Goal: Task Accomplishment & Management: Manage account settings

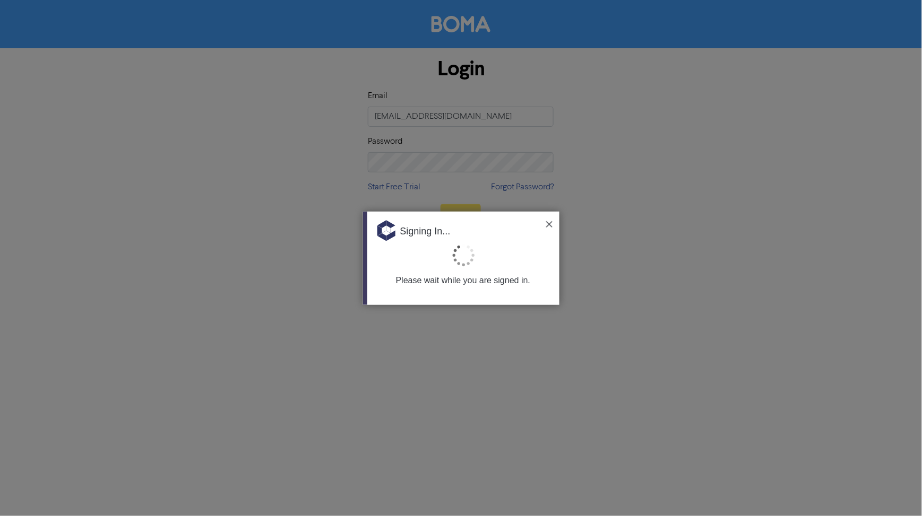
click at [546, 225] on img at bounding box center [549, 224] width 6 height 6
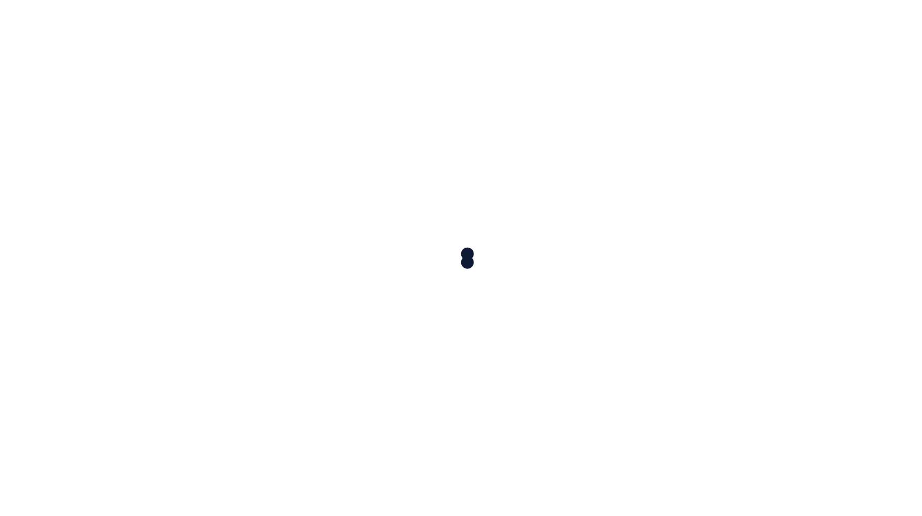
click at [457, 213] on div at bounding box center [461, 258] width 922 height 516
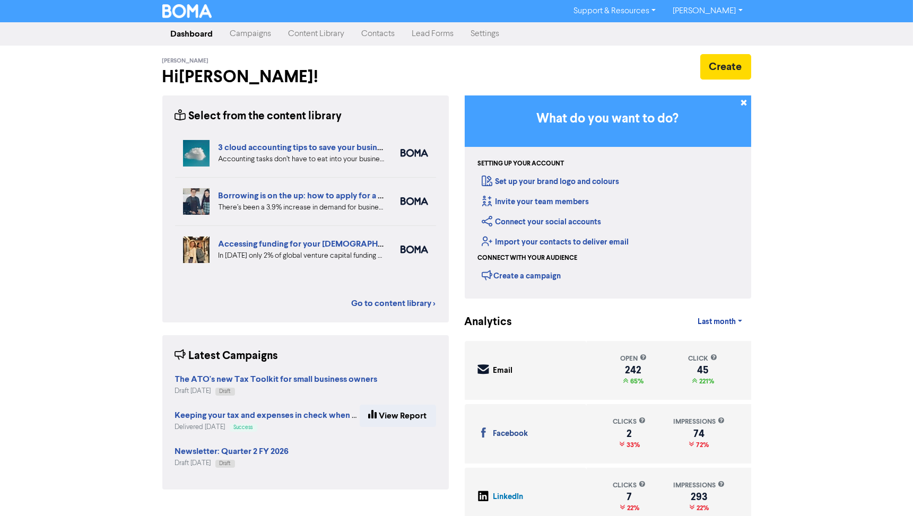
click at [257, 35] on link "Campaigns" at bounding box center [251, 33] width 58 height 21
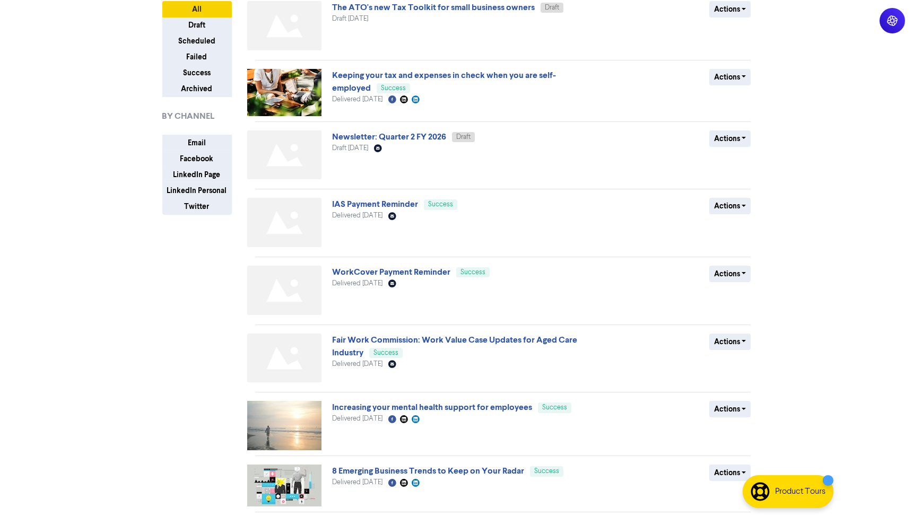
scroll to position [59, 0]
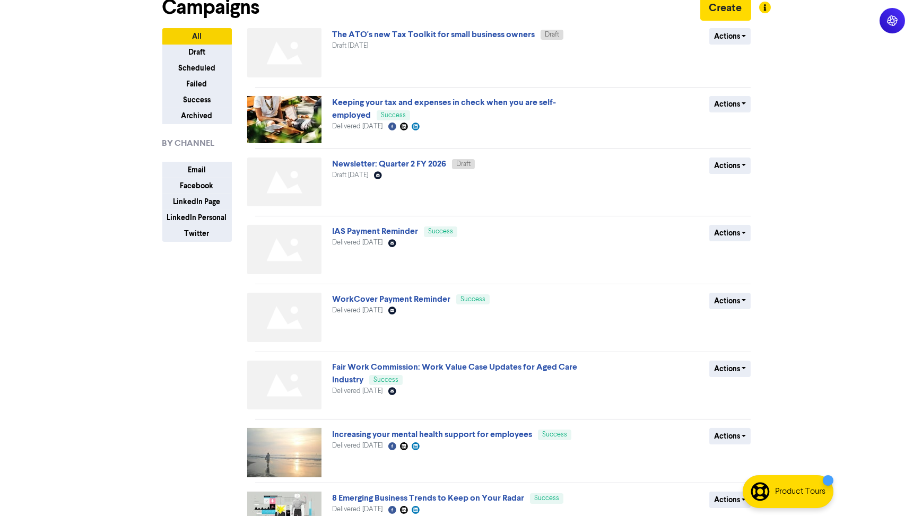
click at [145, 336] on div "Support & Resources Video Tutorials FAQ & Guides Marketing Education [PERSON_NA…" at bounding box center [456, 199] width 913 height 516
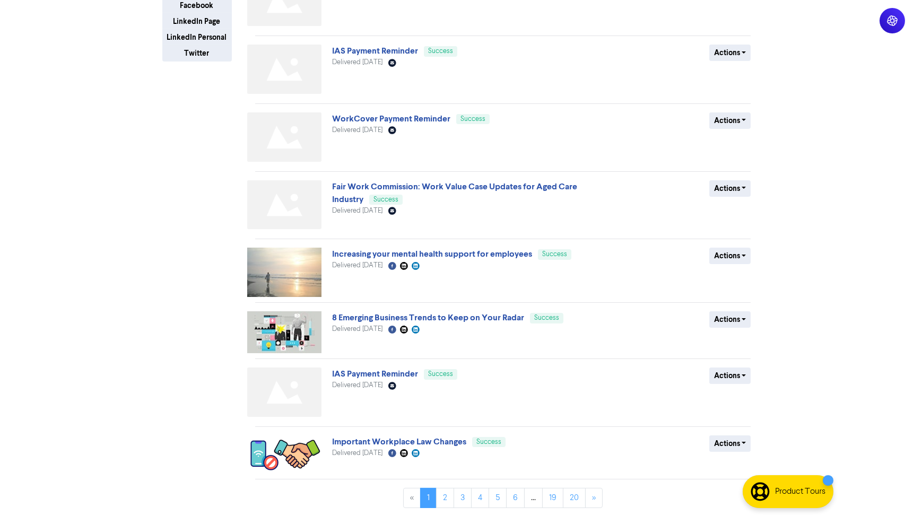
scroll to position [240, 0]
click at [166, 388] on div "All Draft Scheduled Failed Success Archived BY CHANNEL Email Facebook LinkedIn …" at bounding box center [204, 181] width 101 height 669
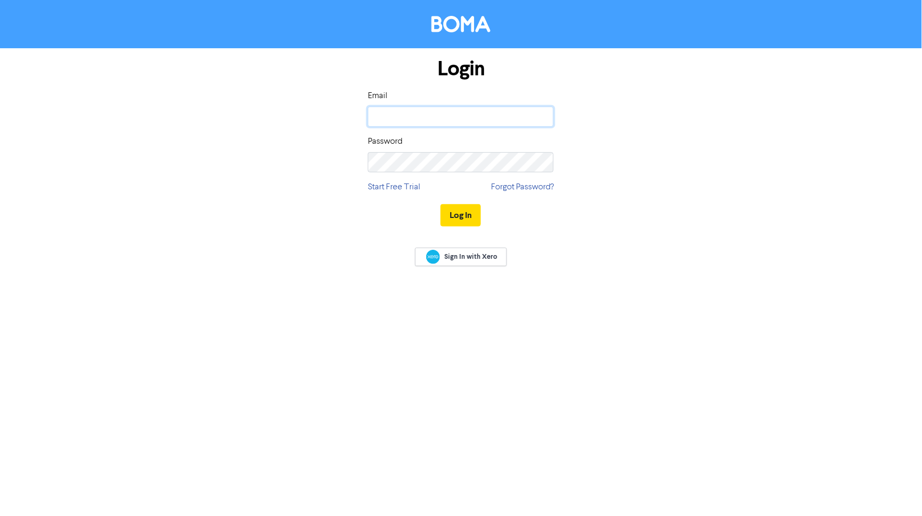
type input "[EMAIL_ADDRESS][DOMAIN_NAME]"
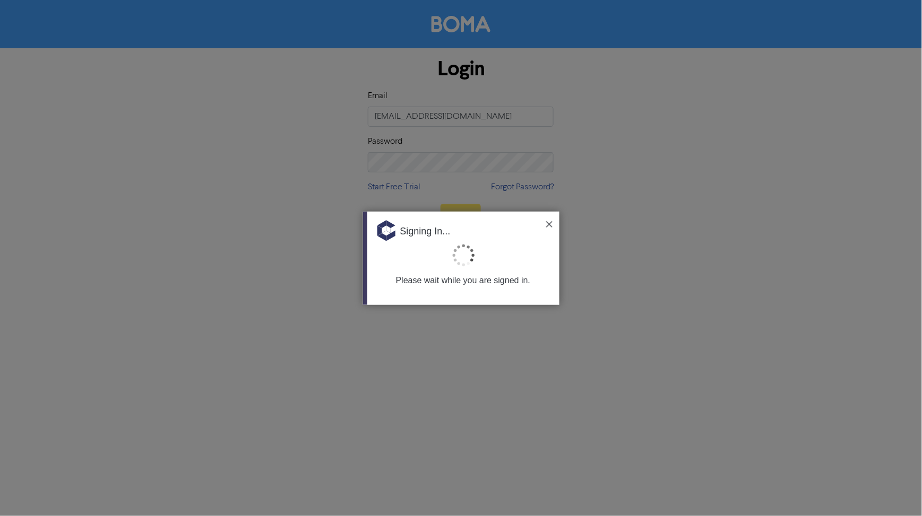
click at [547, 223] on img at bounding box center [549, 224] width 6 height 6
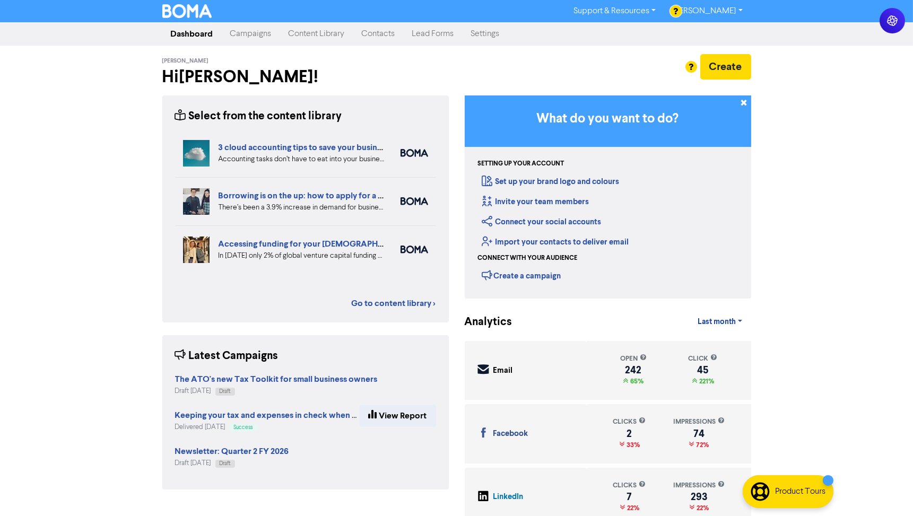
click at [232, 29] on link "Campaigns" at bounding box center [251, 33] width 58 height 21
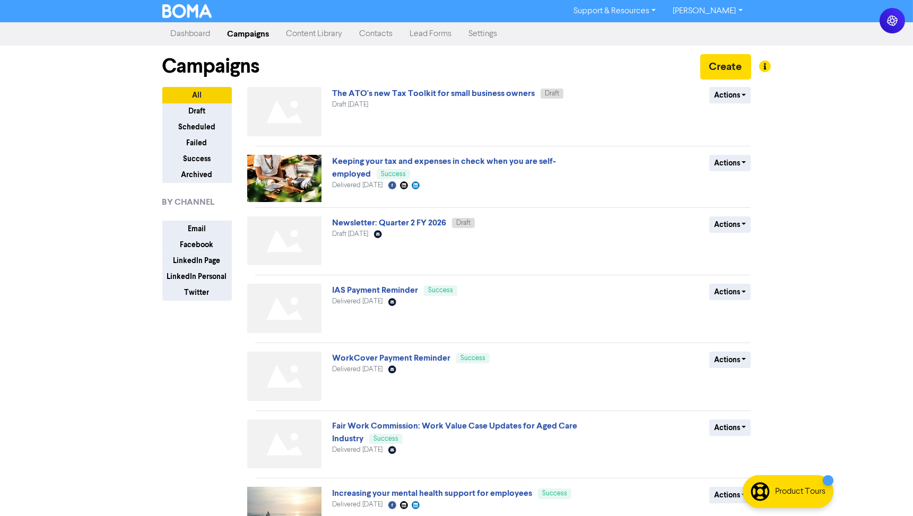
click at [185, 29] on link "Dashboard" at bounding box center [190, 33] width 57 height 21
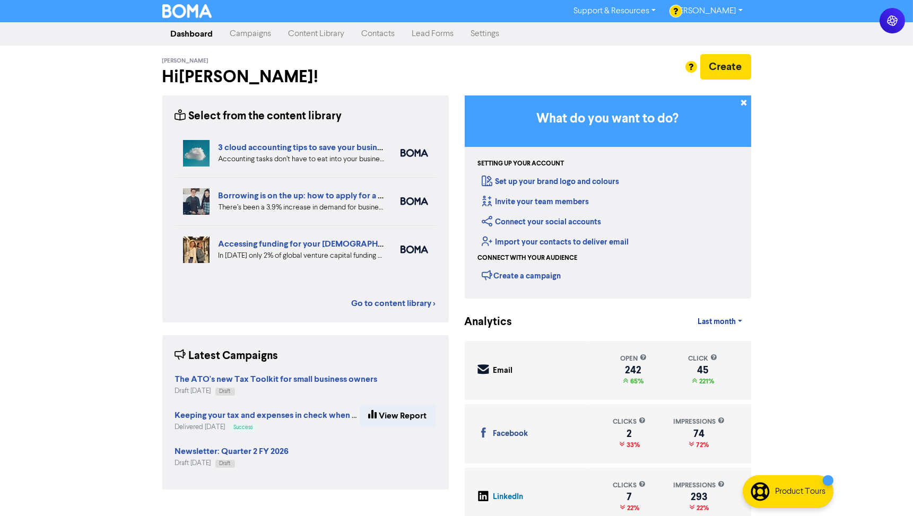
click at [250, 40] on link "Campaigns" at bounding box center [251, 33] width 58 height 21
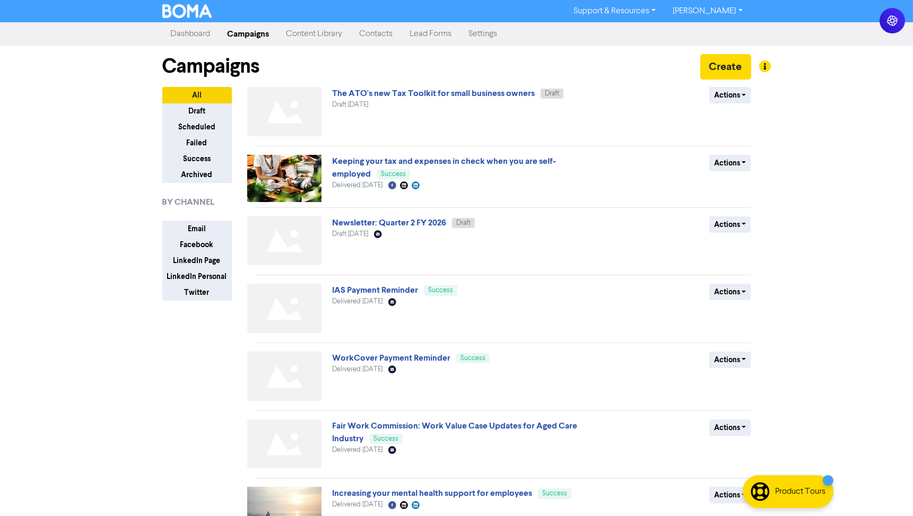
click at [180, 32] on link "Dashboard" at bounding box center [190, 33] width 57 height 21
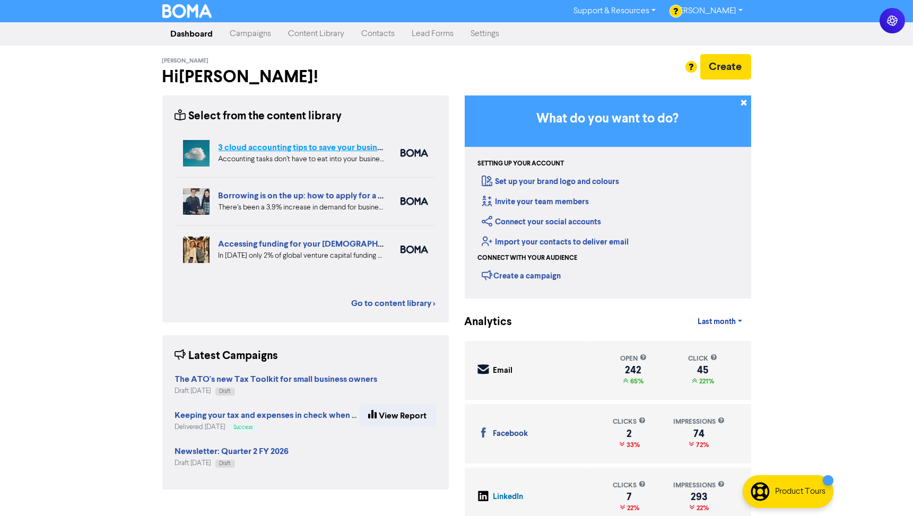
click at [269, 149] on link "3 cloud accounting tips to save your business time and money" at bounding box center [335, 147] width 233 height 11
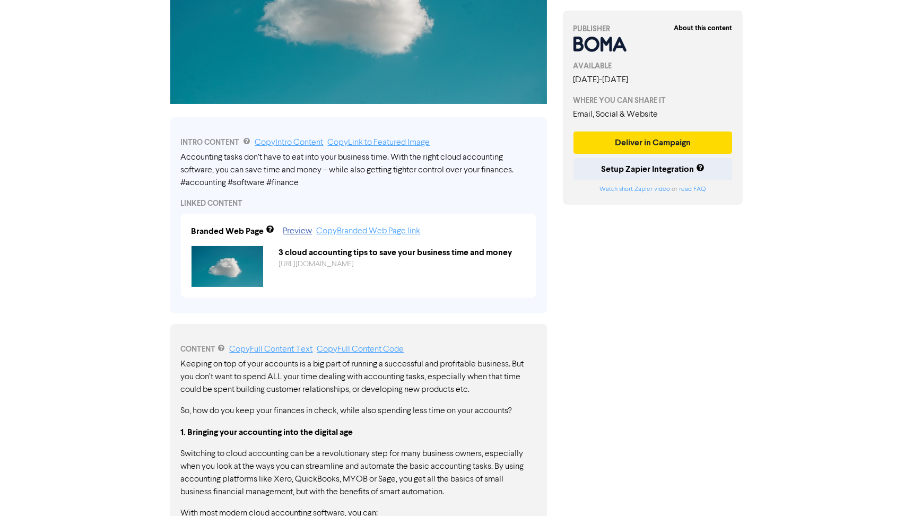
scroll to position [236, 0]
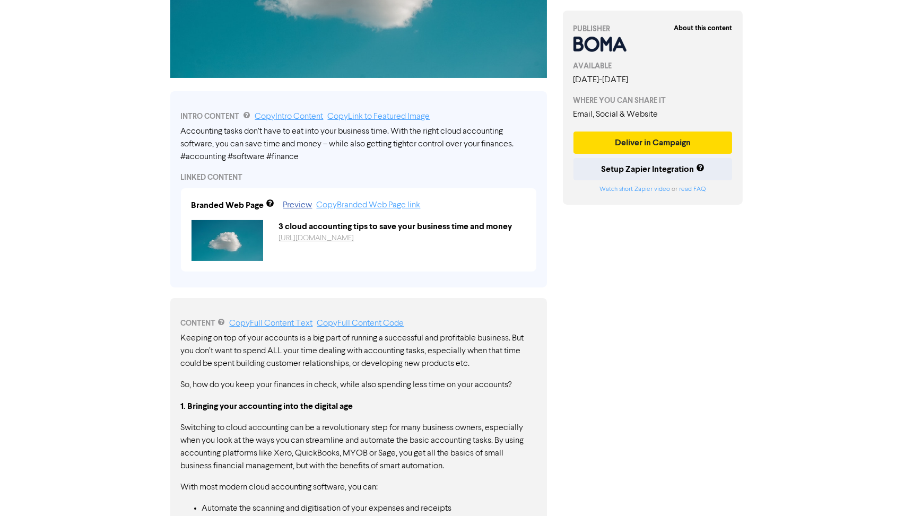
click at [354, 239] on link "https://public2.bomamarketing.com/cp/2WLyGaXBIuGQlOyQxigzMT?sa=donPu7Fq" at bounding box center [316, 238] width 75 height 7
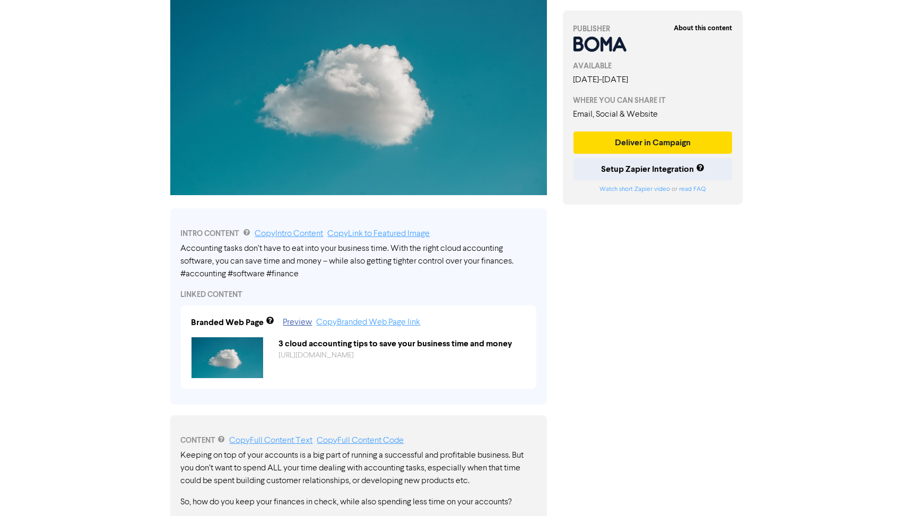
scroll to position [59, 0]
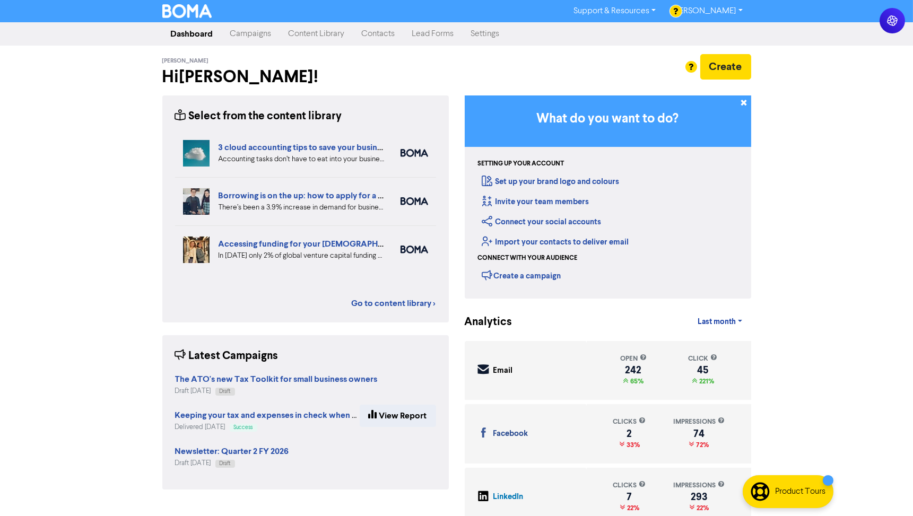
click at [245, 33] on link "Campaigns" at bounding box center [251, 33] width 58 height 21
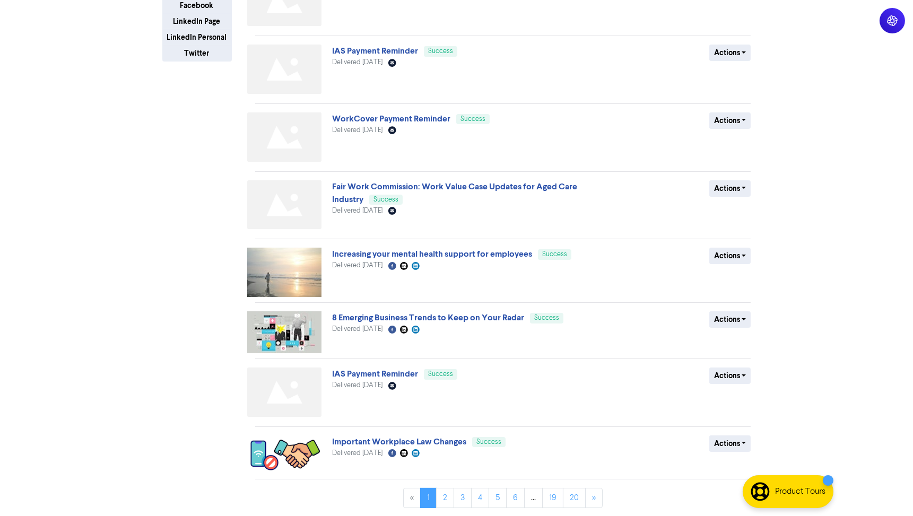
scroll to position [240, 0]
click at [450, 497] on link "2" at bounding box center [445, 498] width 18 height 20
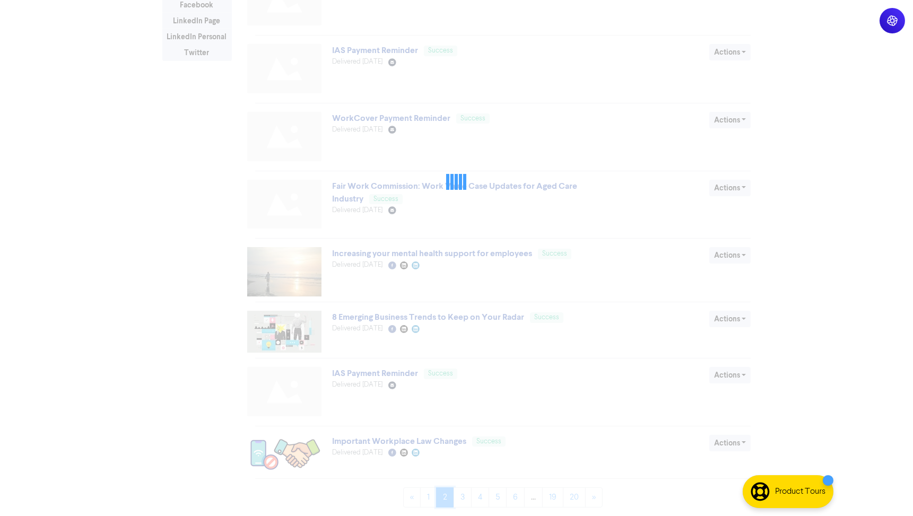
scroll to position [0, 0]
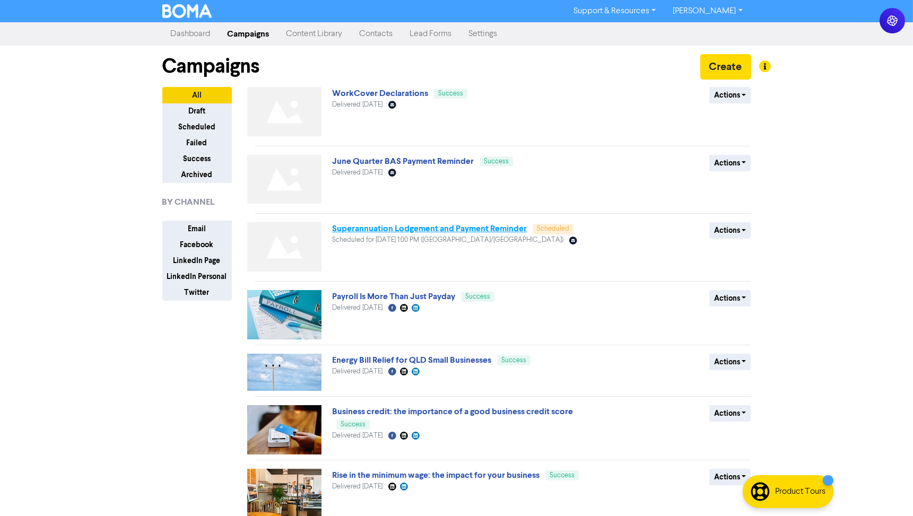
click at [356, 232] on link "Superannuation Lodgement and Payment Reminder" at bounding box center [429, 228] width 195 height 11
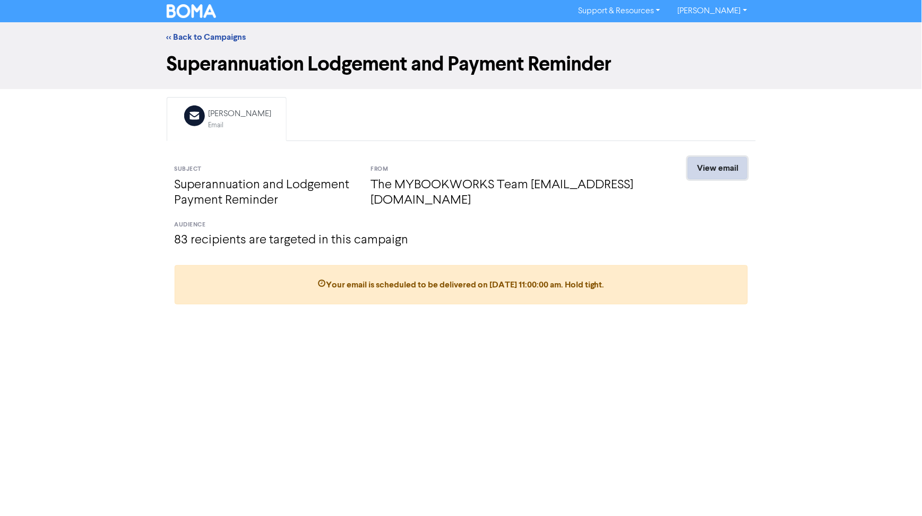
click at [719, 161] on link "View email" at bounding box center [717, 168] width 59 height 22
click at [224, 36] on link "<< Back to Campaigns" at bounding box center [207, 37] width 80 height 11
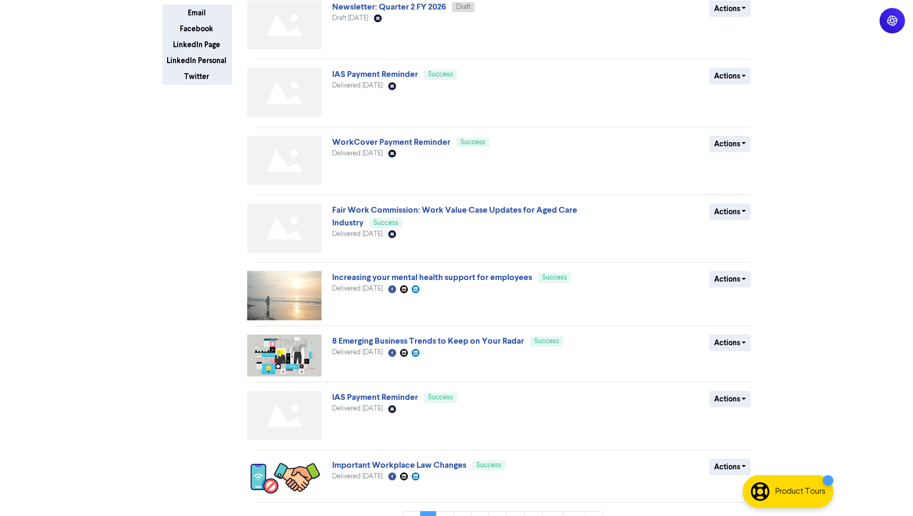
scroll to position [240, 0]
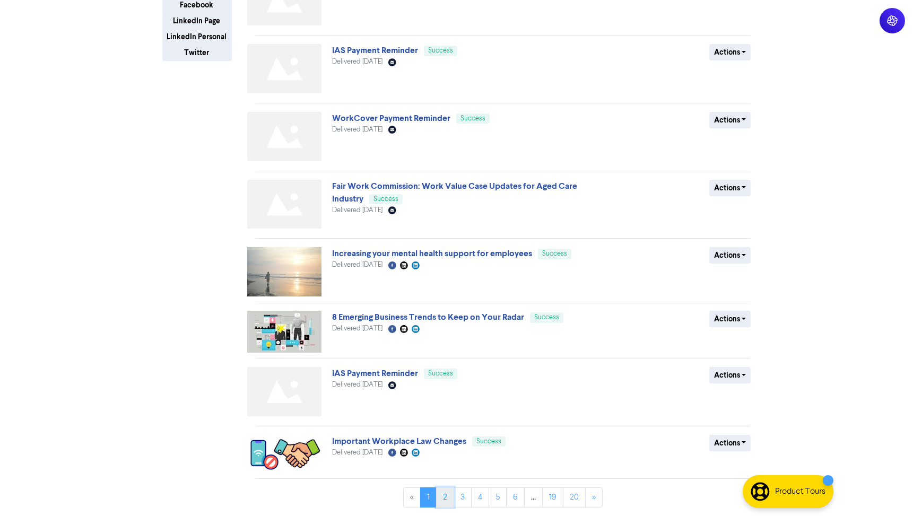
click at [444, 506] on link "2" at bounding box center [445, 498] width 18 height 20
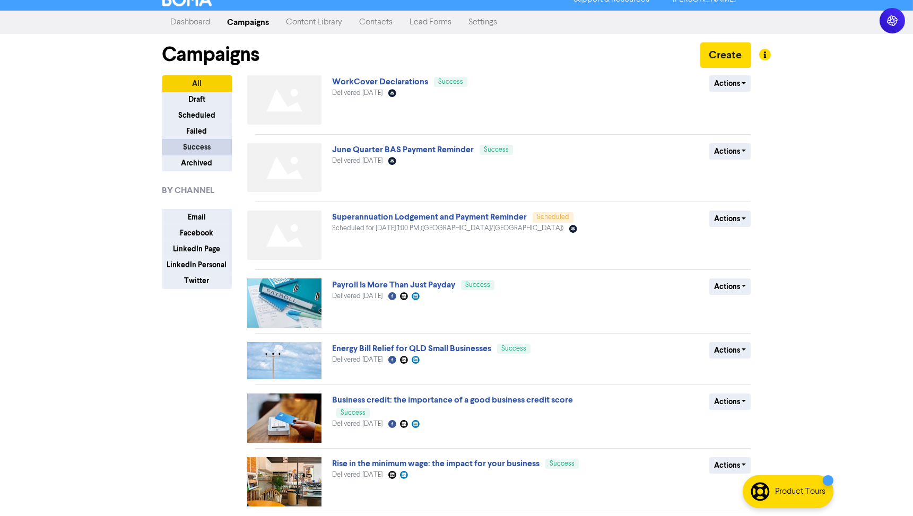
scroll to position [0, 0]
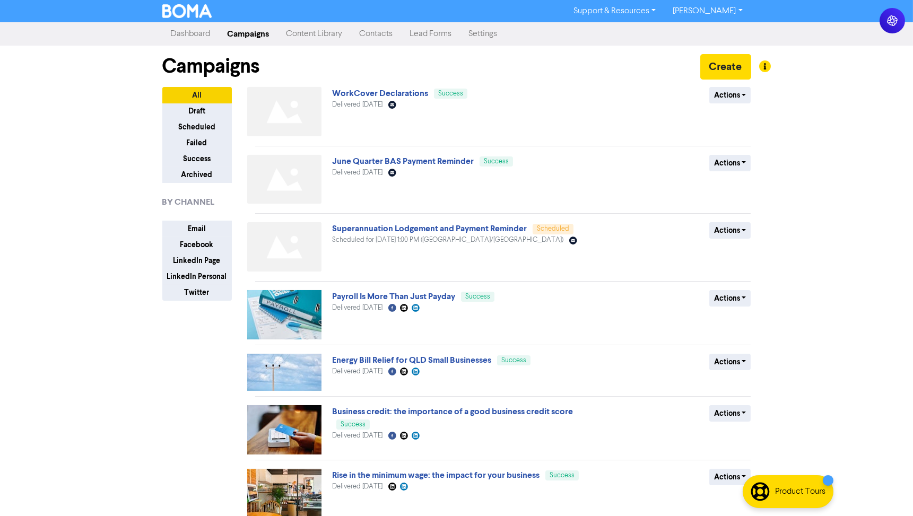
click at [237, 27] on link "Campaigns" at bounding box center [248, 33] width 59 height 21
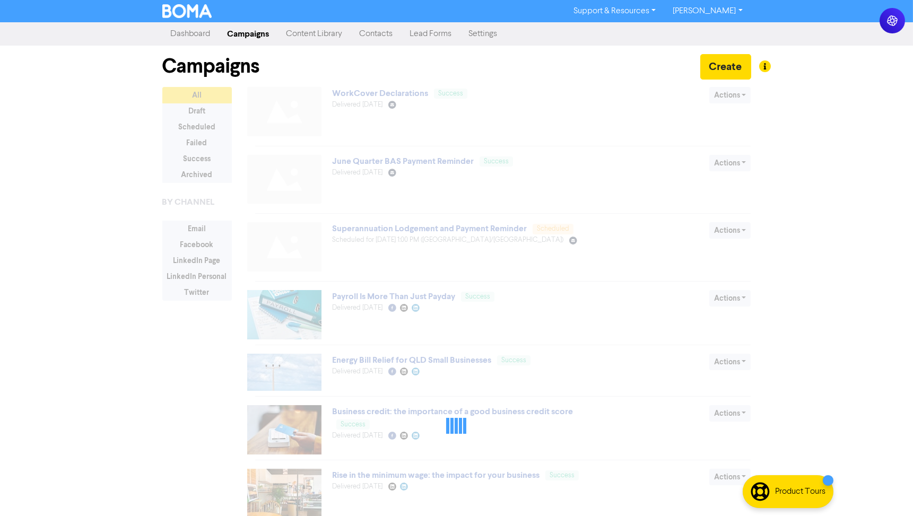
click at [173, 29] on link "Dashboard" at bounding box center [190, 33] width 57 height 21
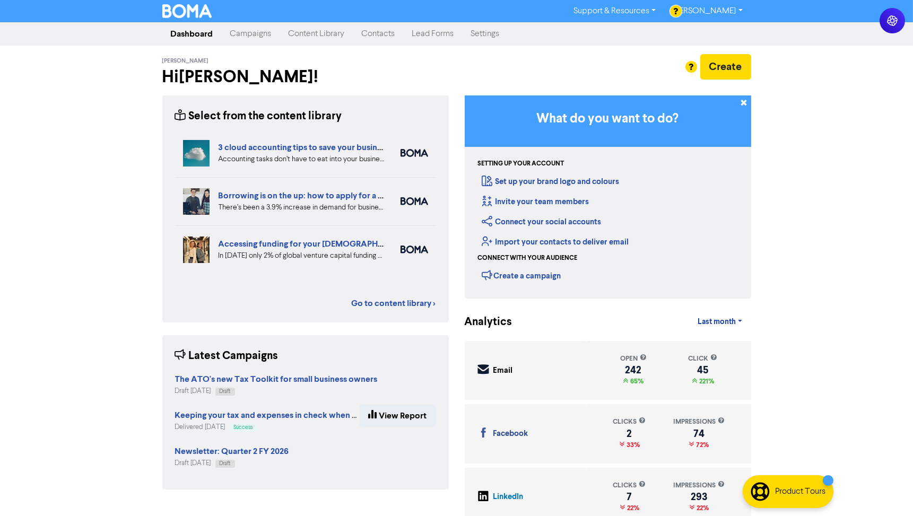
click at [258, 38] on link "Campaigns" at bounding box center [251, 33] width 58 height 21
